Goal: Check status: Check status

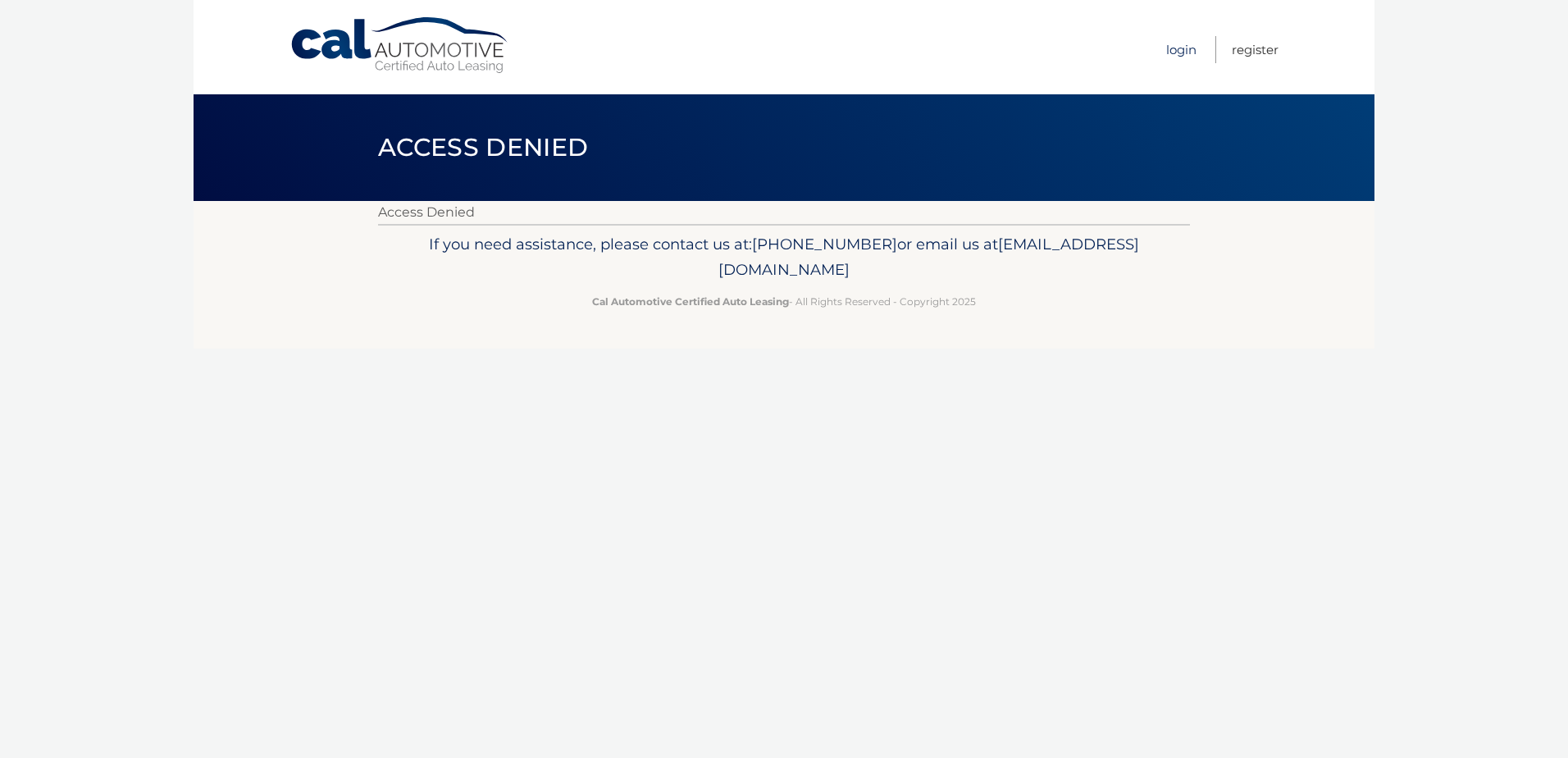
click at [1180, 42] on link "Login" at bounding box center [1181, 50] width 31 height 27
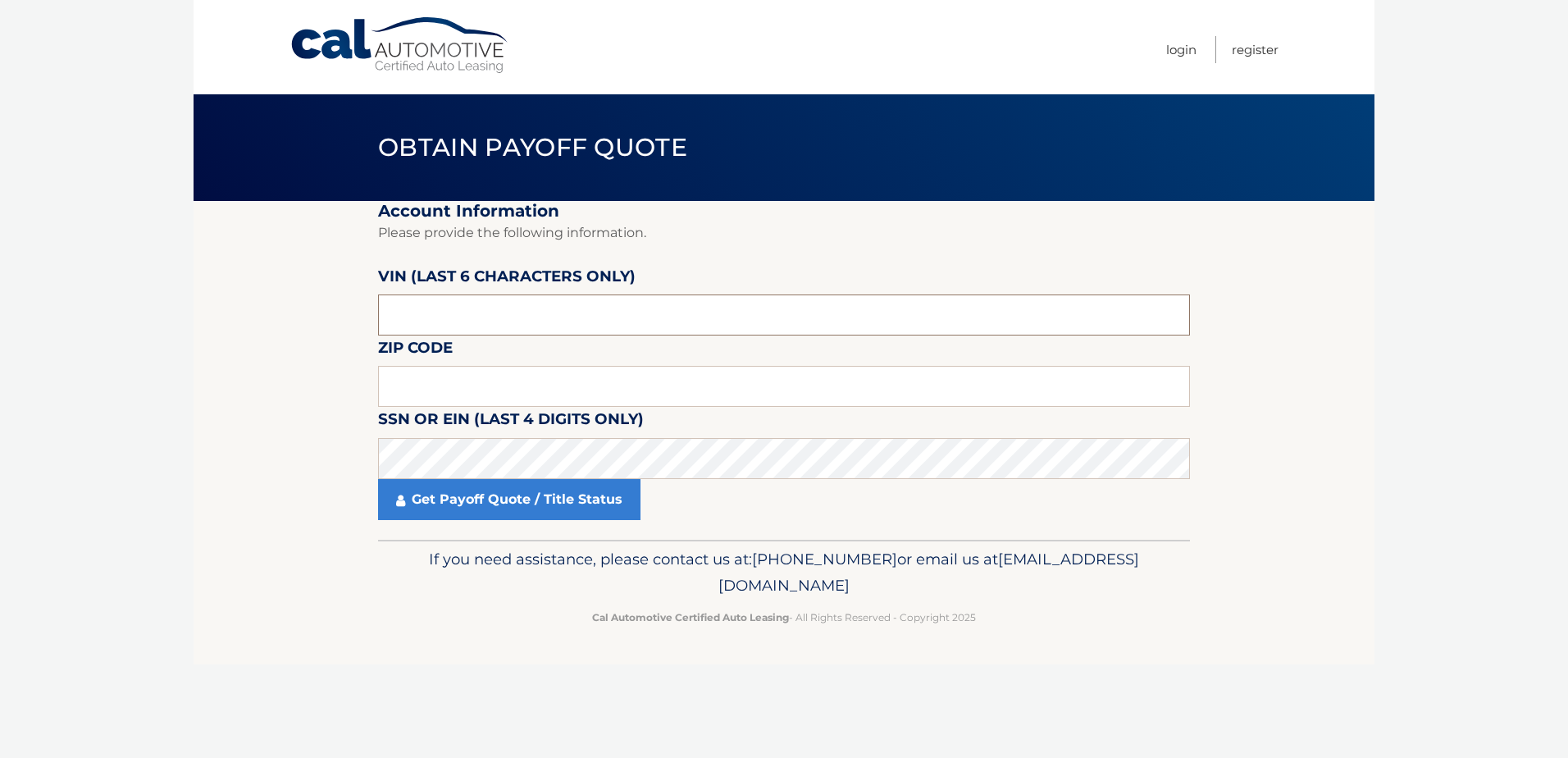
click at [522, 314] on input "text" at bounding box center [784, 315] width 812 height 41
drag, startPoint x: 522, startPoint y: 313, endPoint x: 471, endPoint y: 317, distance: 51.2
click at [471, 317] on input "text" at bounding box center [784, 315] width 812 height 41
click at [525, 304] on input "text" at bounding box center [784, 315] width 812 height 41
type input "775324"
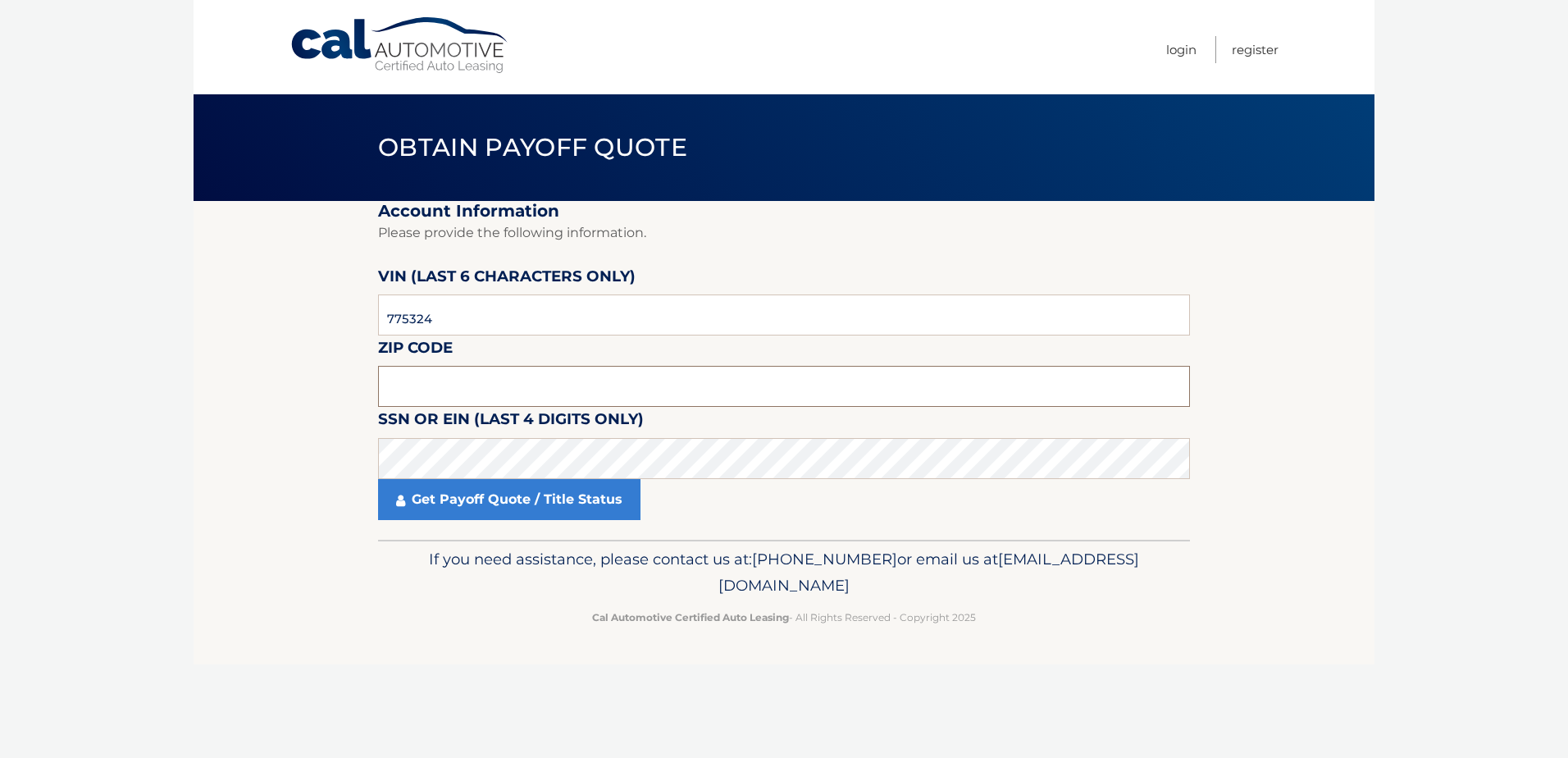
click at [537, 376] on input "text" at bounding box center [784, 386] width 812 height 41
type input "10031"
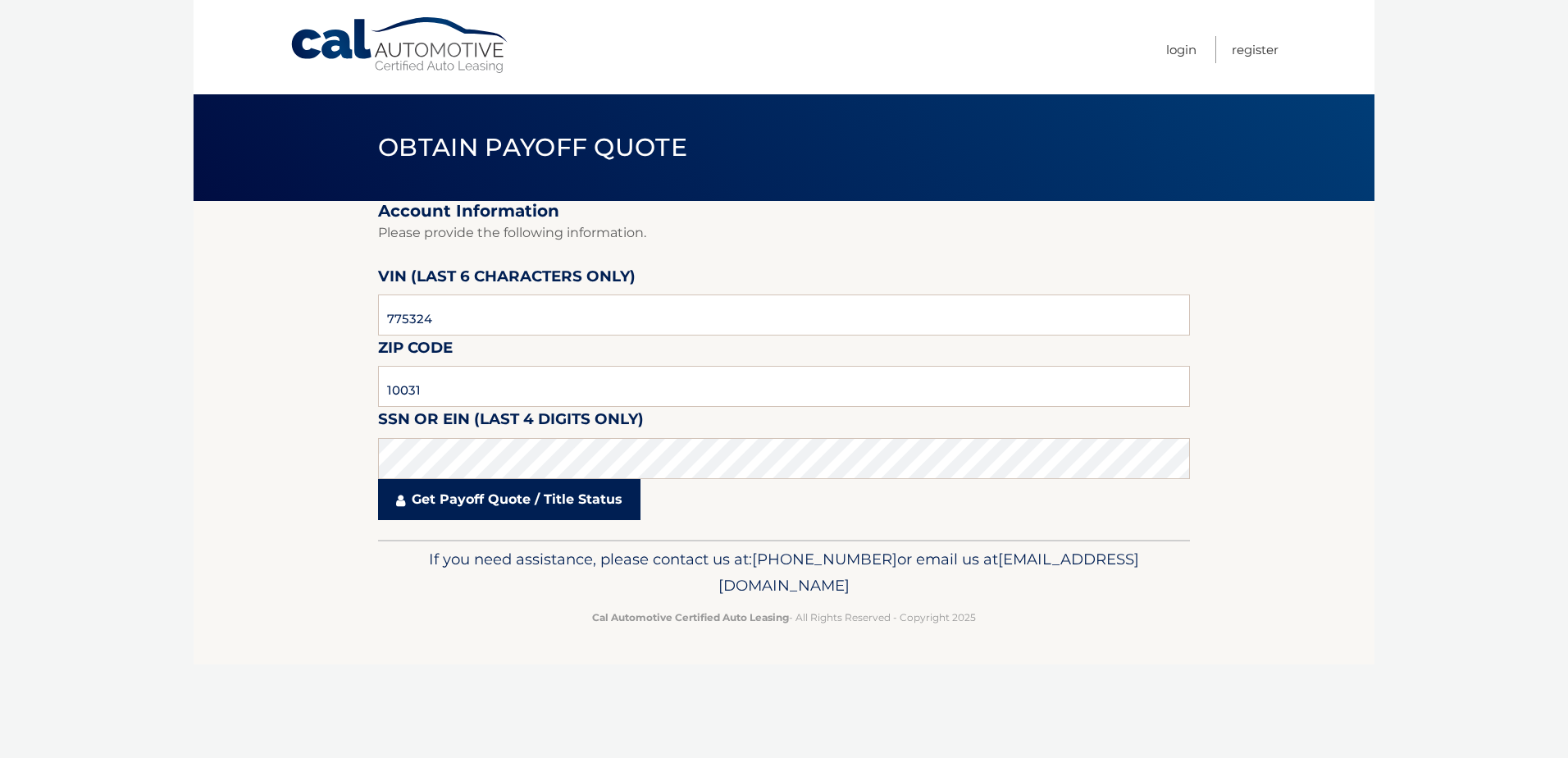
click at [535, 503] on link "Get Payoff Quote / Title Status" at bounding box center [509, 499] width 262 height 41
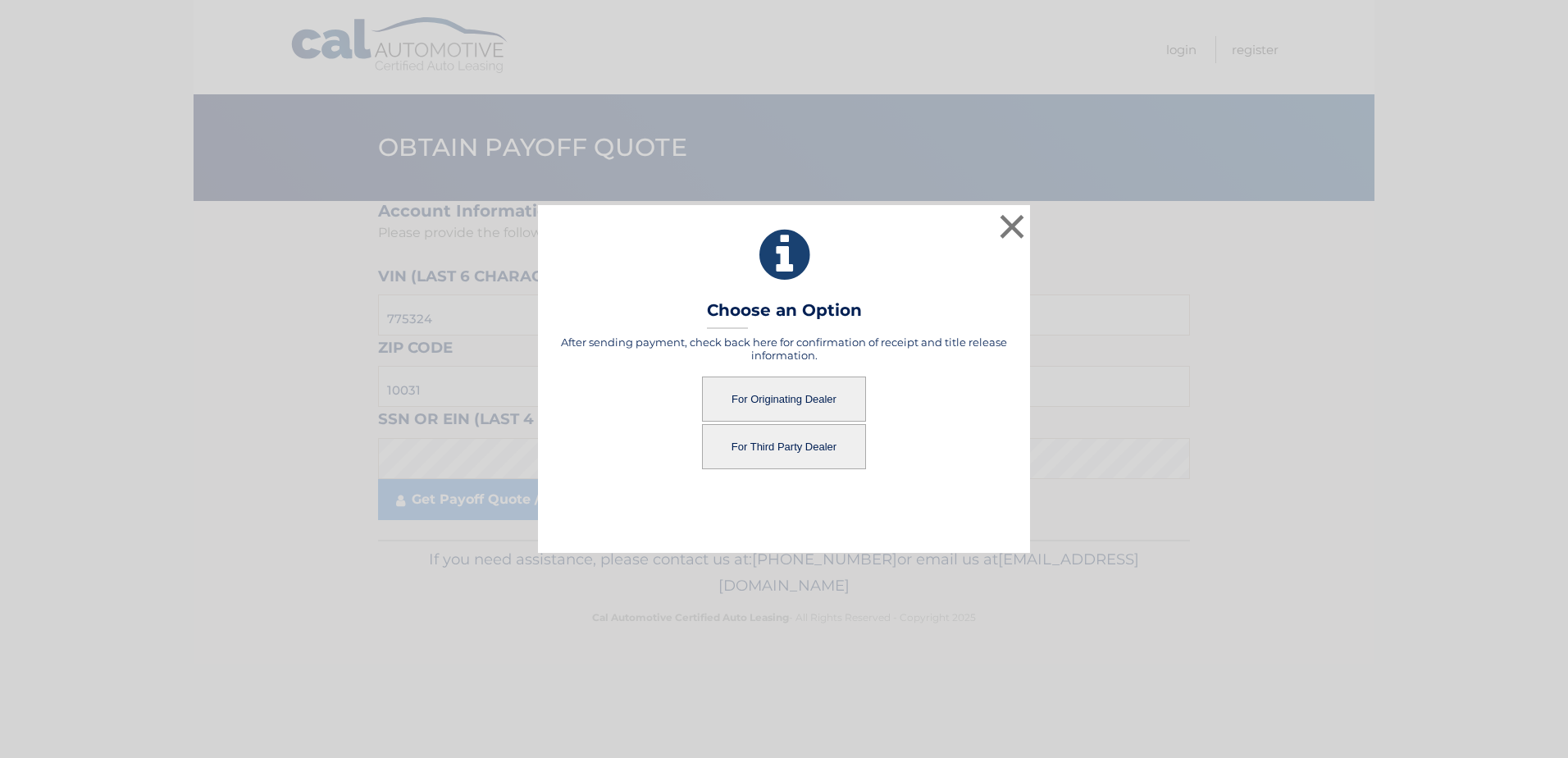
click at [801, 394] on button "For Originating Dealer" at bounding box center [784, 399] width 164 height 45
click at [755, 394] on button "For Originating Dealer" at bounding box center [784, 399] width 164 height 45
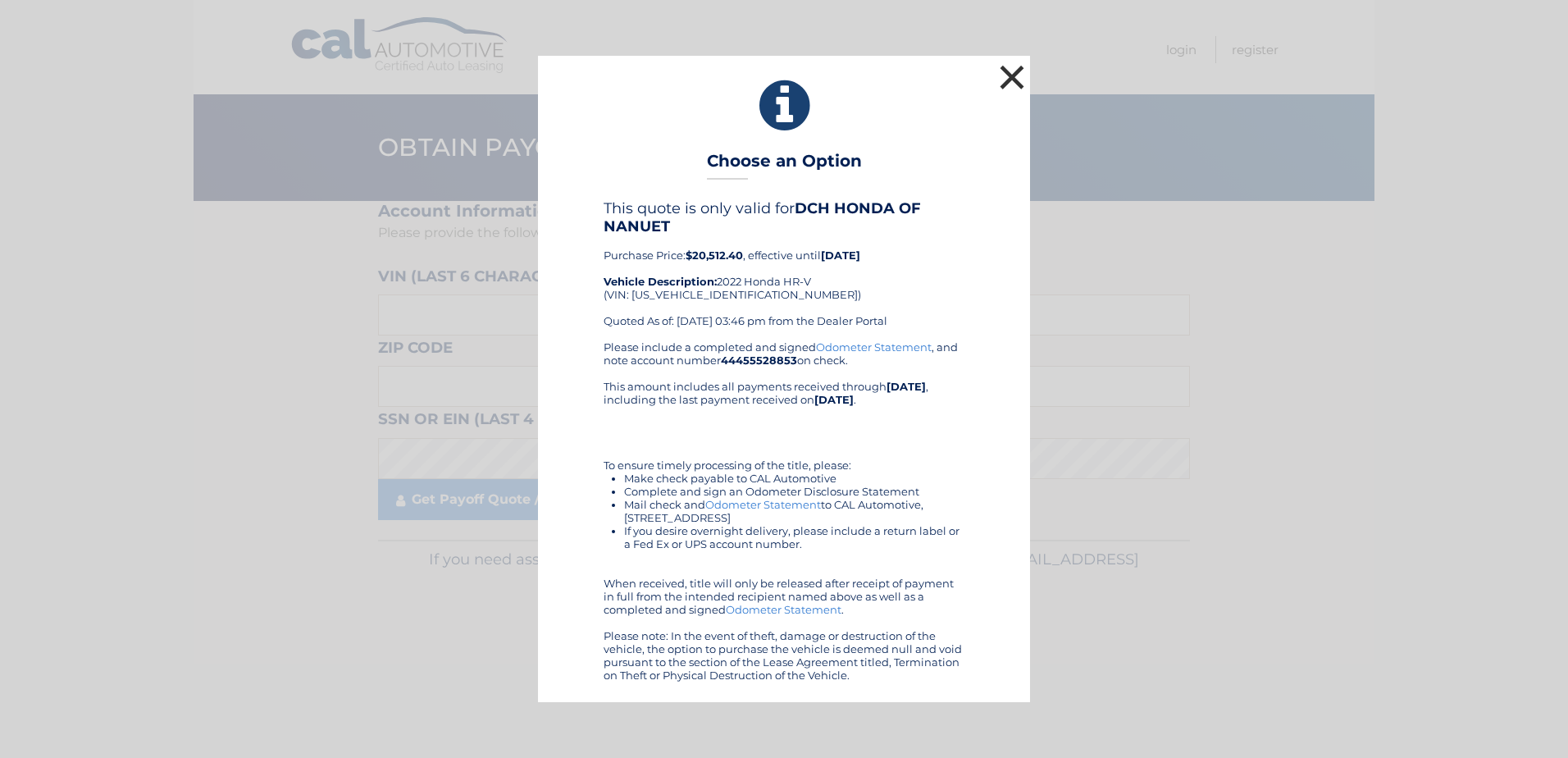
click at [1012, 79] on button "×" at bounding box center [1011, 77] width 32 height 32
